Goal: Task Accomplishment & Management: Manage account settings

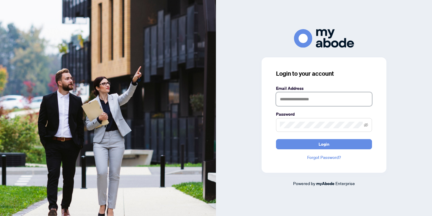
click at [296, 96] on input "text" at bounding box center [324, 99] width 96 height 14
type input "**********"
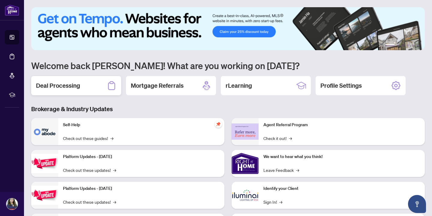
click at [82, 84] on div "Deal Processing" at bounding box center [76, 85] width 90 height 19
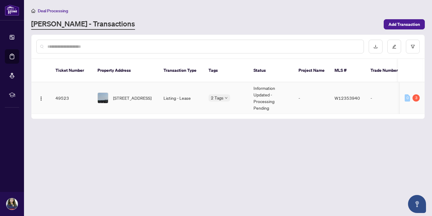
click at [123, 95] on span "[STREET_ADDRESS]" at bounding box center [132, 98] width 38 height 7
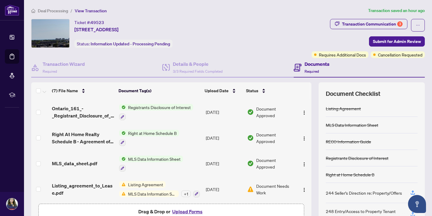
scroll to position [79, 0]
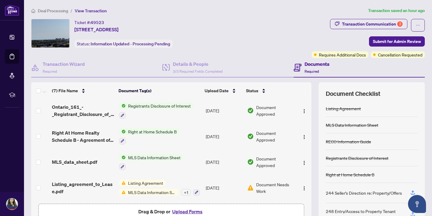
click at [186, 212] on button "Upload Forms" at bounding box center [188, 211] width 34 height 8
click at [187, 211] on button "Upload Forms" at bounding box center [188, 211] width 34 height 8
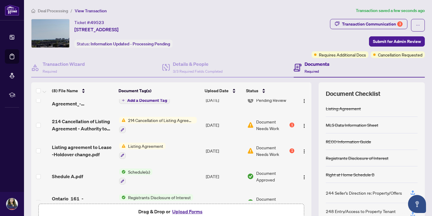
scroll to position [0, 0]
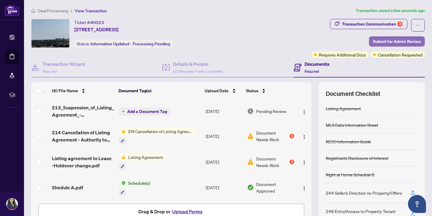
click at [397, 41] on span "Submit for Admin Review" at bounding box center [397, 42] width 48 height 10
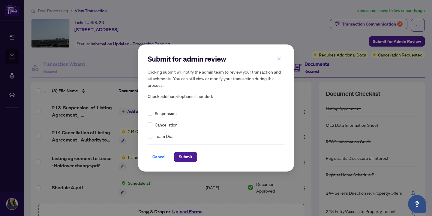
click at [153, 114] on div "Suspension" at bounding box center [216, 113] width 137 height 7
click at [185, 157] on span "Submit" at bounding box center [186, 157] width 14 height 10
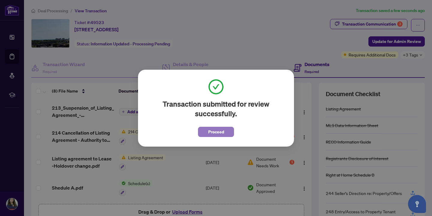
click at [219, 133] on span "Proceed" at bounding box center [216, 132] width 16 height 10
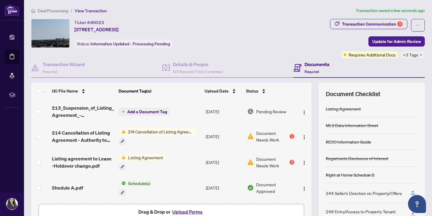
click at [153, 131] on span "214 Cancellation of Listing Agreement - Authority to Offer for Lease" at bounding box center [161, 131] width 71 height 7
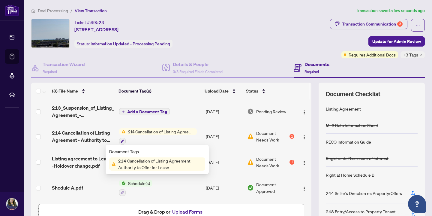
click at [169, 167] on span "214 Cancellation of Listing Agreement - Authority to Offer for Lease" at bounding box center [160, 163] width 89 height 13
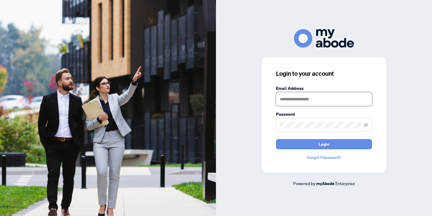
click at [302, 100] on input "text" at bounding box center [324, 99] width 96 height 14
type input "**********"
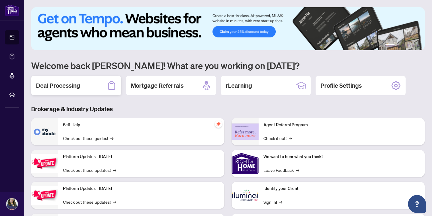
click at [62, 86] on h2 "Deal Processing" at bounding box center [58, 85] width 44 height 8
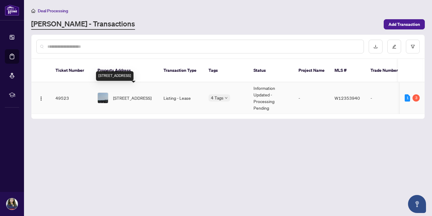
click at [133, 95] on span "[STREET_ADDRESS]" at bounding box center [132, 98] width 38 height 7
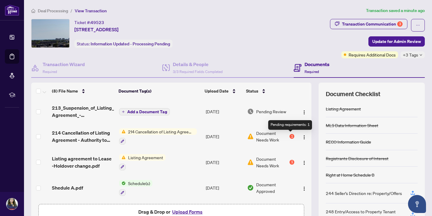
click at [291, 135] on div "1" at bounding box center [292, 136] width 5 height 5
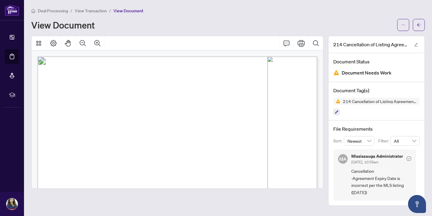
click at [199, 23] on div "View Document" at bounding box center [212, 25] width 363 height 10
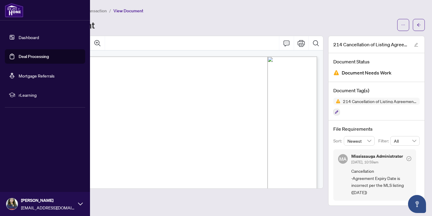
click at [31, 57] on link "Deal Processing" at bounding box center [34, 56] width 30 height 5
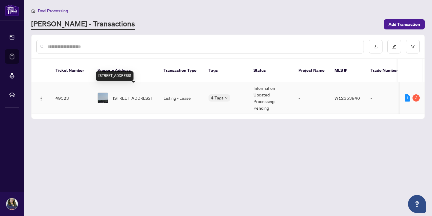
click at [127, 95] on span "[STREET_ADDRESS]" at bounding box center [132, 98] width 38 height 7
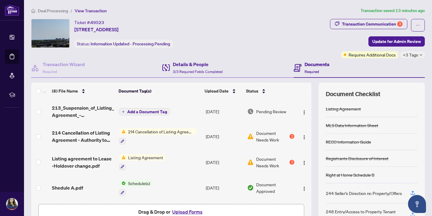
scroll to position [0, 0]
